Goal: Find specific page/section: Find specific page/section

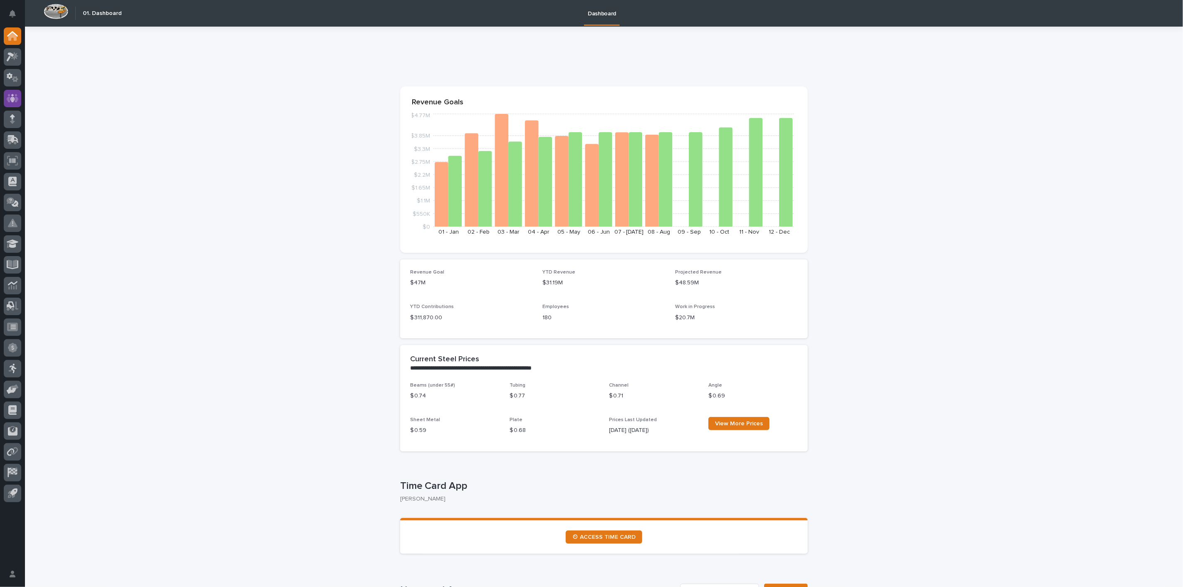
click at [20, 97] on div at bounding box center [12, 98] width 17 height 17
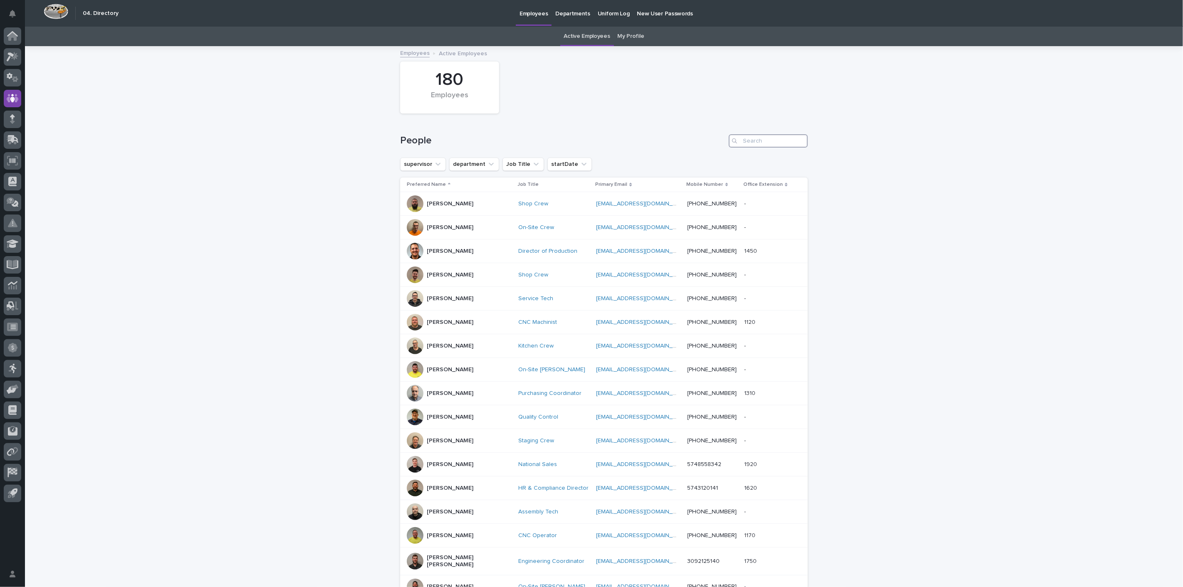
click at [777, 143] on input "Search" at bounding box center [768, 140] width 79 height 13
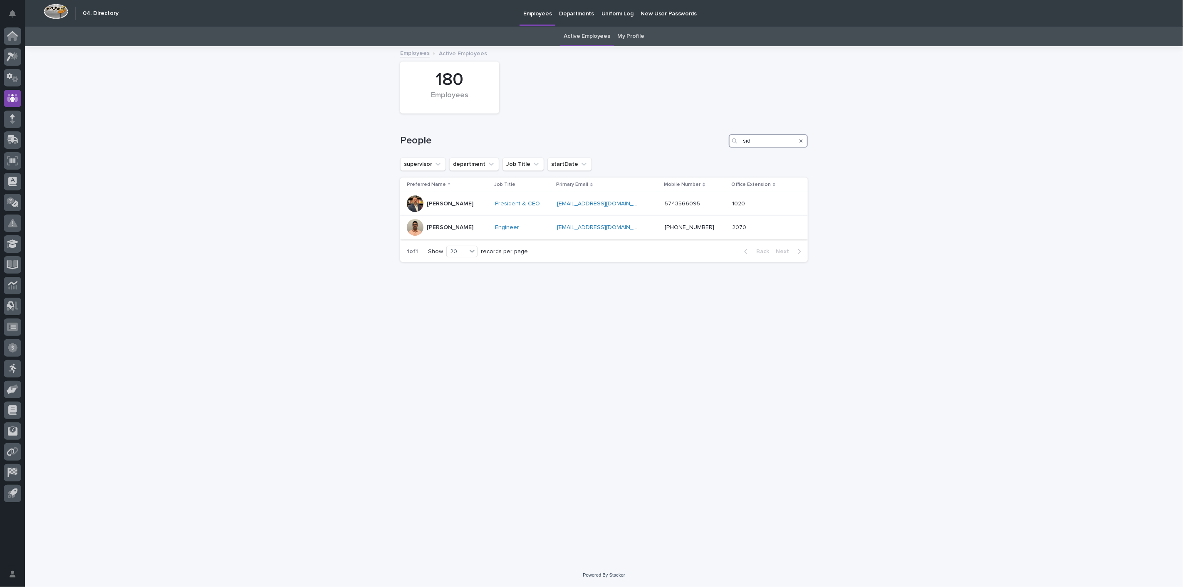
type input "sid"
click at [445, 231] on div "Sid Pareek" at bounding box center [450, 228] width 47 height 14
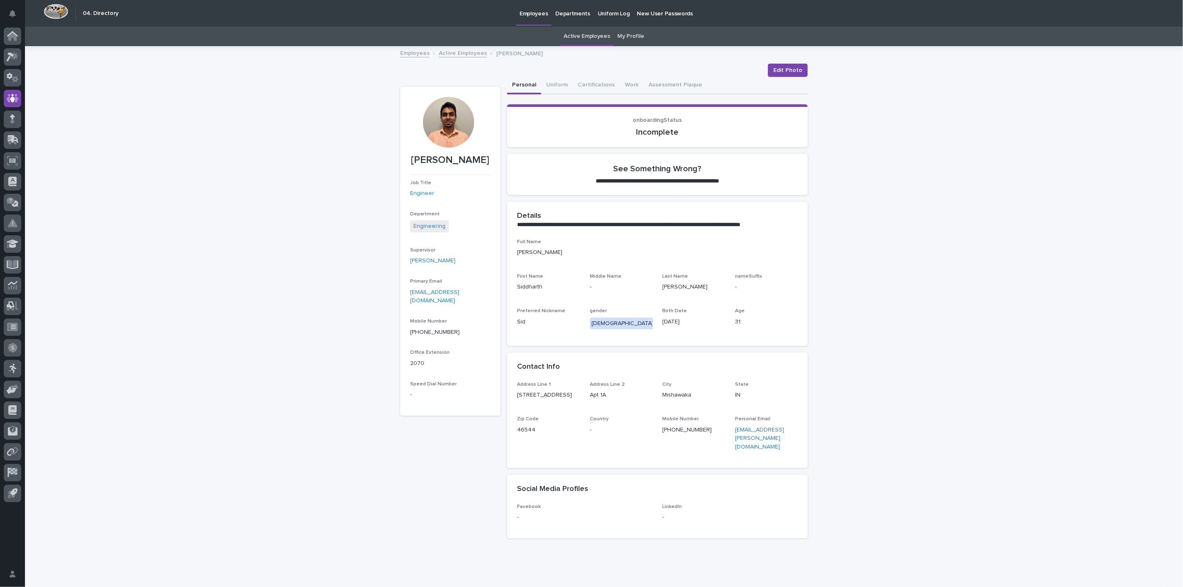
click at [441, 56] on link "Active Employees" at bounding box center [463, 53] width 48 height 10
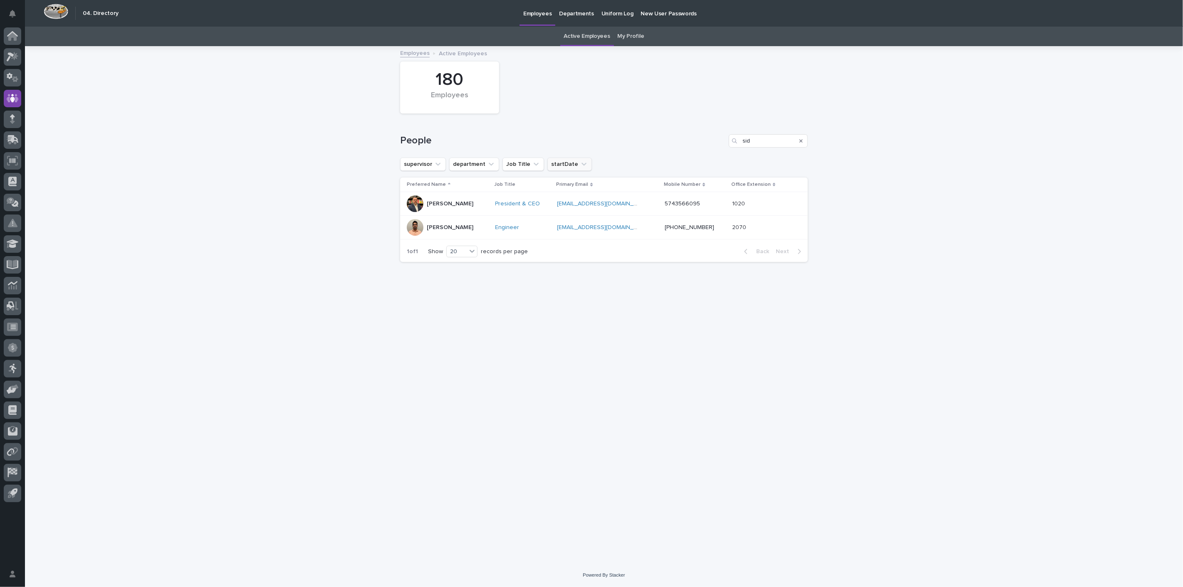
click at [580, 165] on icon "startDate" at bounding box center [584, 164] width 8 height 8
click at [582, 163] on icon "startDate" at bounding box center [584, 164] width 5 height 3
click at [580, 163] on icon "startDate" at bounding box center [584, 164] width 8 height 8
click at [574, 182] on p "is before" at bounding box center [564, 184] width 25 height 7
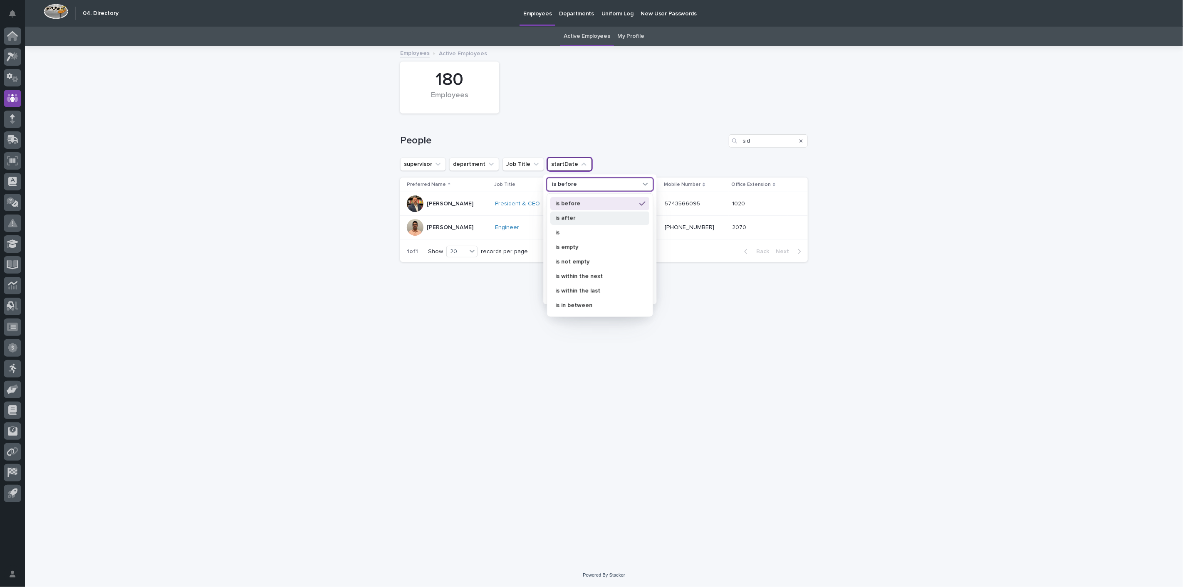
click at [572, 214] on div "is after" at bounding box center [599, 217] width 99 height 13
click at [645, 215] on icon at bounding box center [647, 216] width 5 height 2
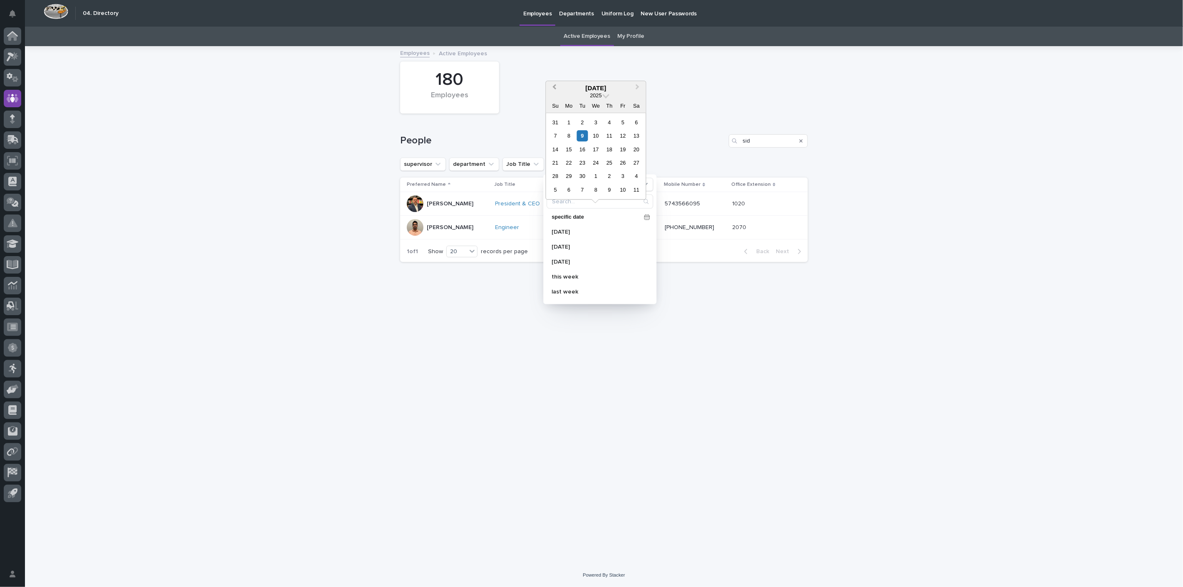
click at [554, 87] on span "Previous Month" at bounding box center [554, 87] width 0 height 11
click at [622, 124] on div "1" at bounding box center [622, 122] width 11 height 11
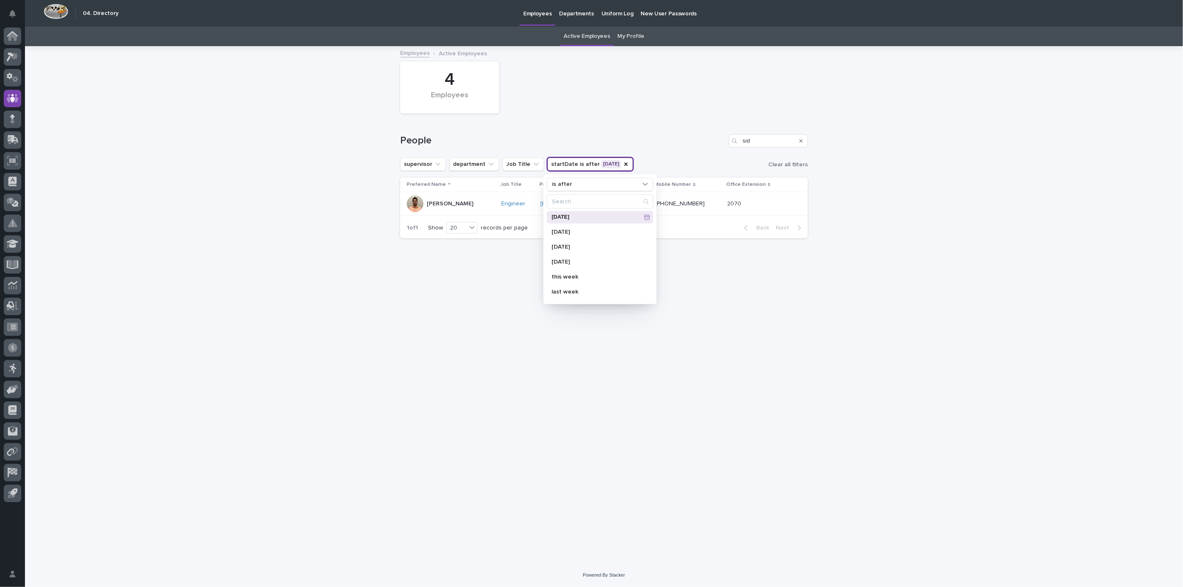
click at [682, 158] on div "supervisor department Job Title startDate is after 08/01/2025 is after 08/01/20…" at bounding box center [604, 164] width 408 height 13
click at [619, 166] on button "startDate is after 08/01/2025" at bounding box center [590, 164] width 86 height 13
click at [644, 215] on icon at bounding box center [646, 217] width 5 height 5
click at [553, 88] on button "Previous Month" at bounding box center [553, 88] width 13 height 13
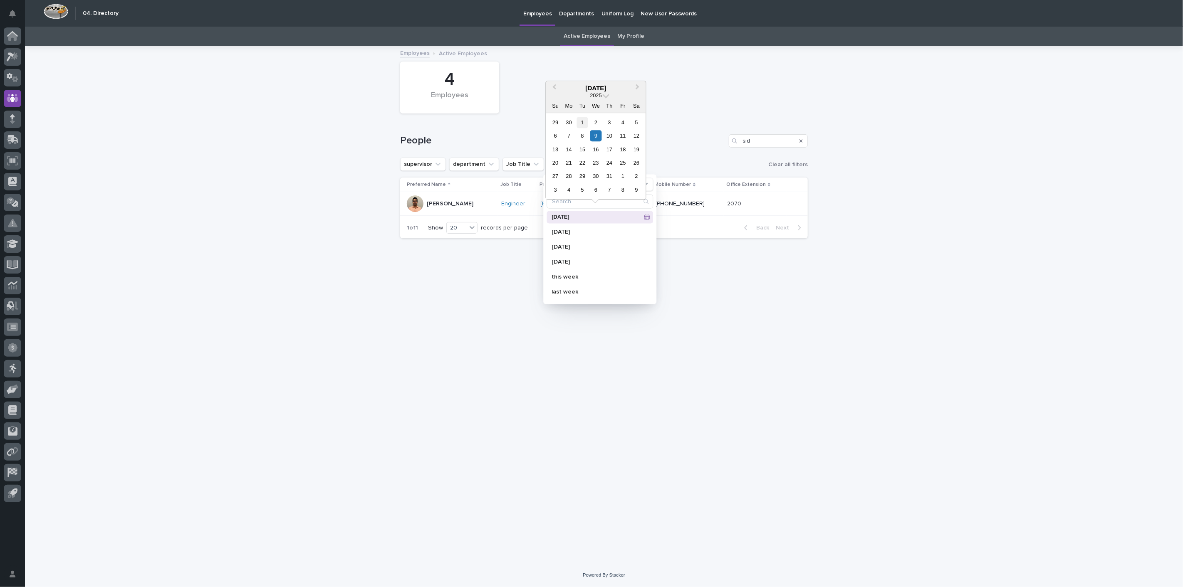
click at [580, 121] on div "1" at bounding box center [582, 122] width 11 height 11
click at [655, 128] on div "People sid" at bounding box center [604, 138] width 408 height 40
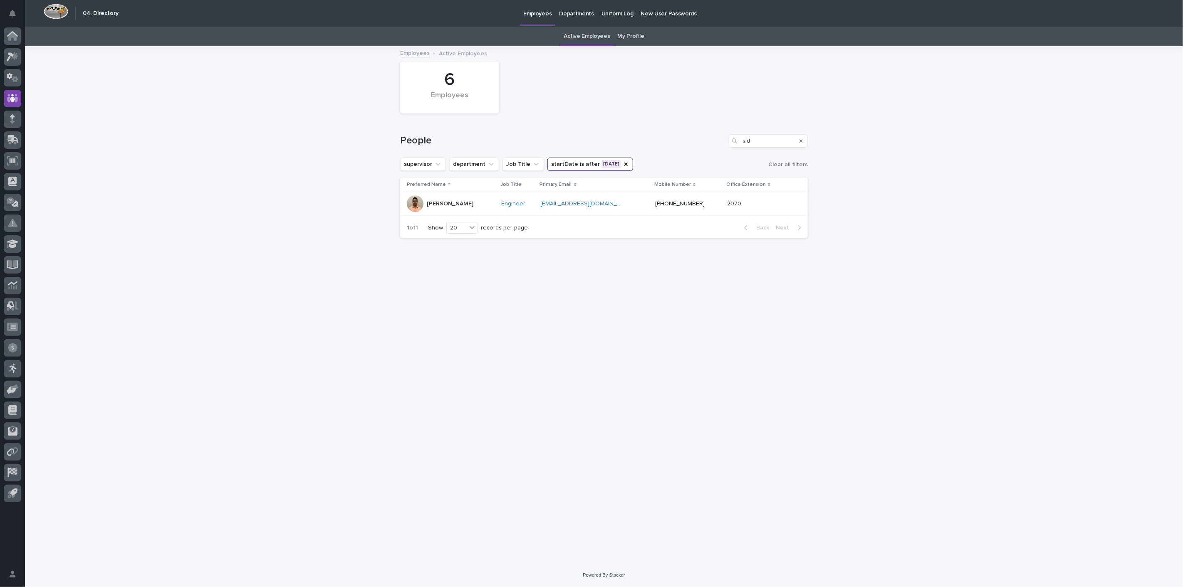
click at [584, 184] on div "Primary Email" at bounding box center [595, 184] width 110 height 9
click at [621, 165] on button "startDate is after 07/01/2025" at bounding box center [590, 164] width 86 height 13
click at [602, 200] on input "Search" at bounding box center [600, 201] width 106 height 13
click at [588, 217] on p "07/01/2025" at bounding box center [596, 217] width 89 height 5
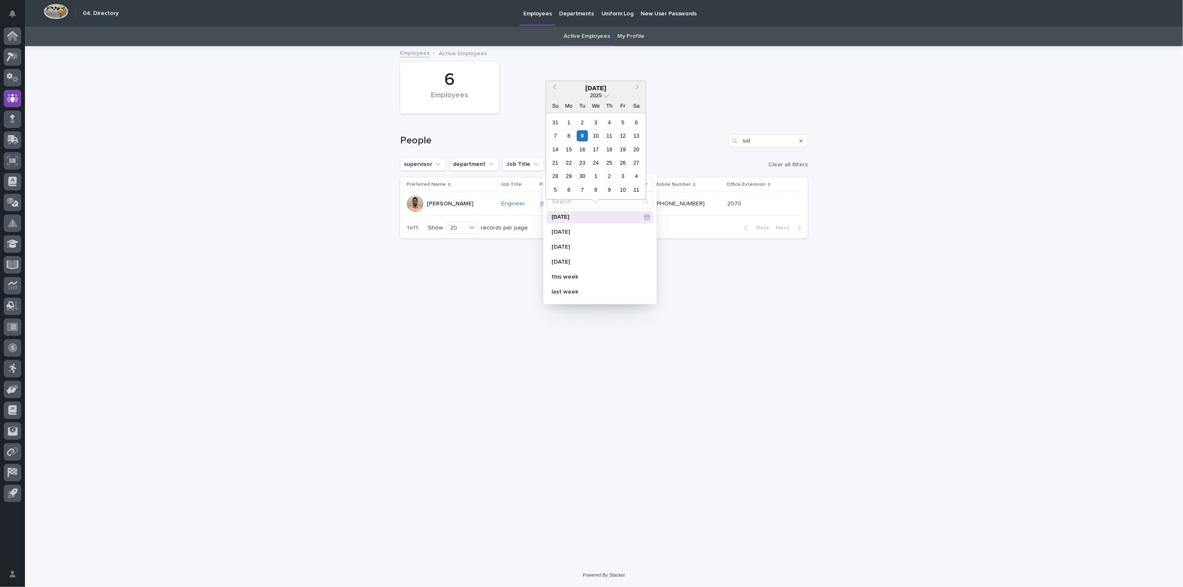
click at [588, 216] on p "07/01/2025" at bounding box center [596, 217] width 89 height 5
click at [643, 217] on div "07/01/2025" at bounding box center [600, 217] width 106 height 12
click at [674, 285] on div "Loading... Saving… Loading... Saving… 6 Employees People sid supervisor departm…" at bounding box center [604, 295] width 416 height 496
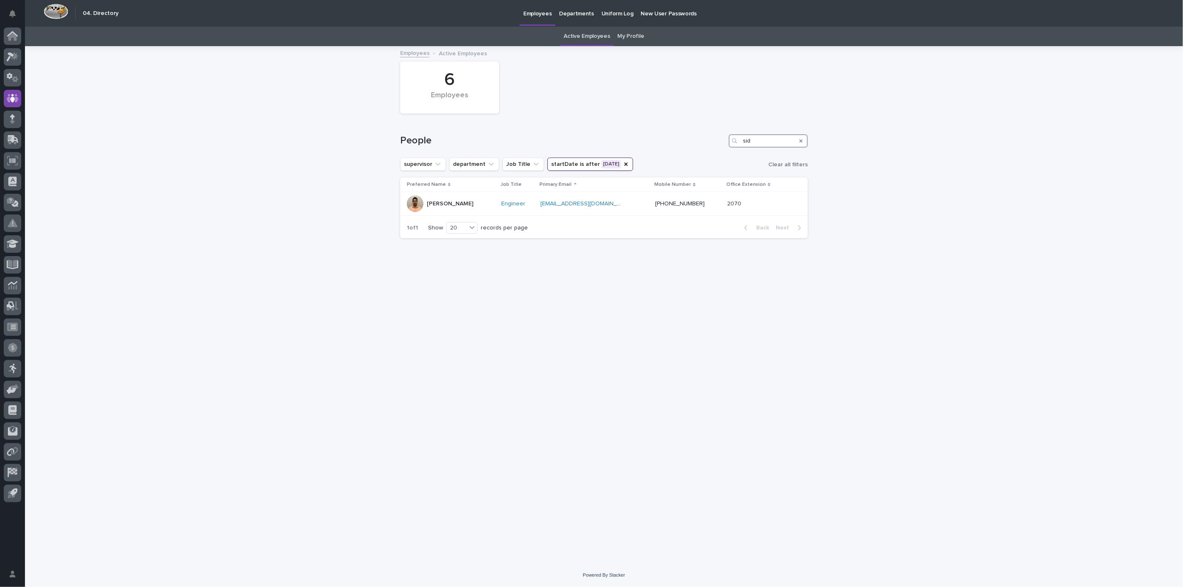
click at [760, 139] on input "sid" at bounding box center [768, 140] width 79 height 13
type input "s"
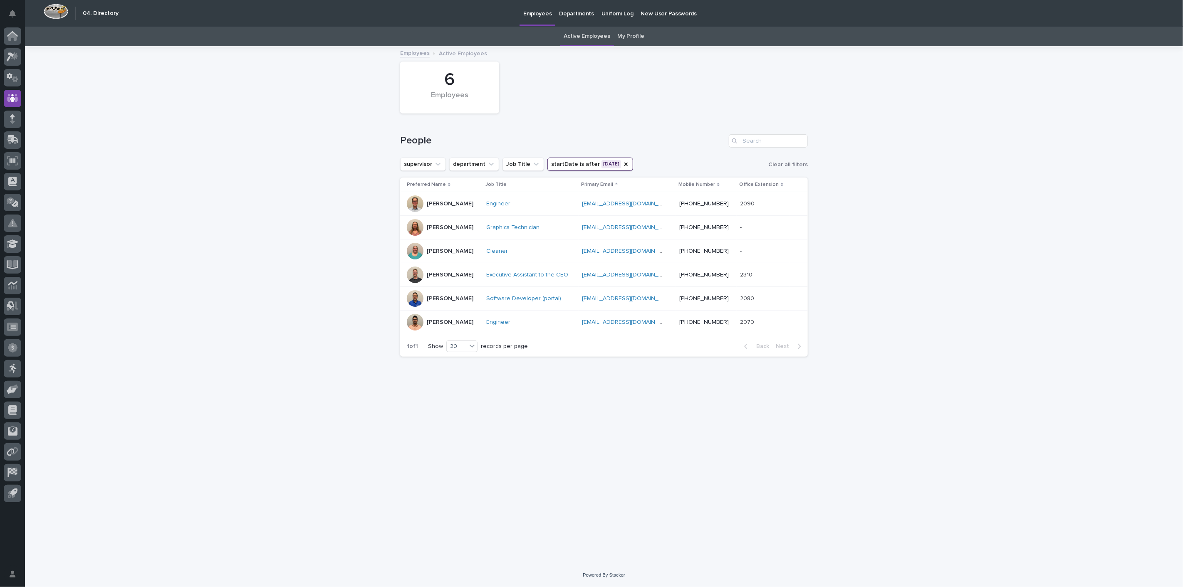
click at [676, 130] on div "People" at bounding box center [604, 138] width 408 height 40
click at [629, 166] on icon "startDate" at bounding box center [626, 164] width 7 height 7
click at [153, 171] on div "Loading... Saving… Loading... Saving… 180 Employees People supervisor departmen…" at bounding box center [604, 305] width 1158 height 517
